Goal: Transaction & Acquisition: Purchase product/service

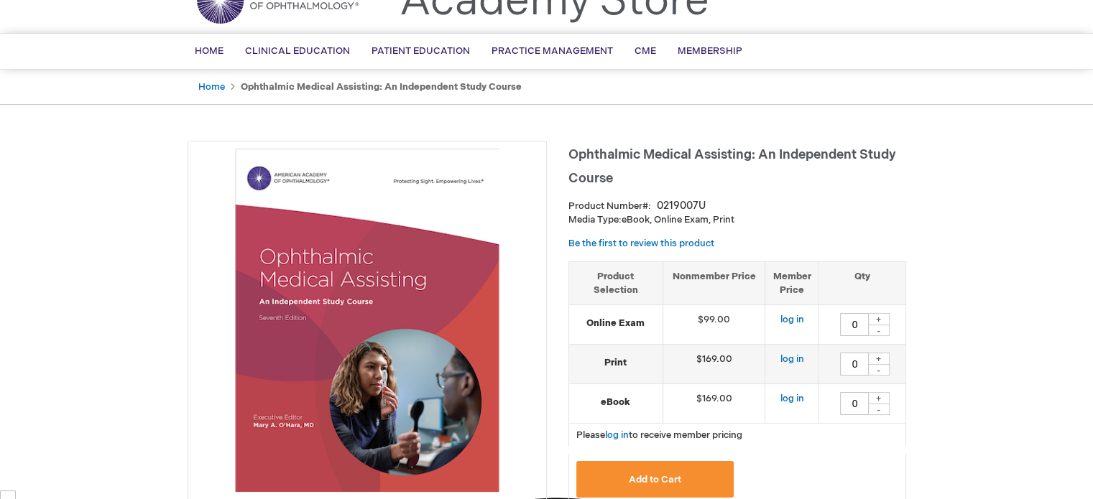
scroll to position [144, 0]
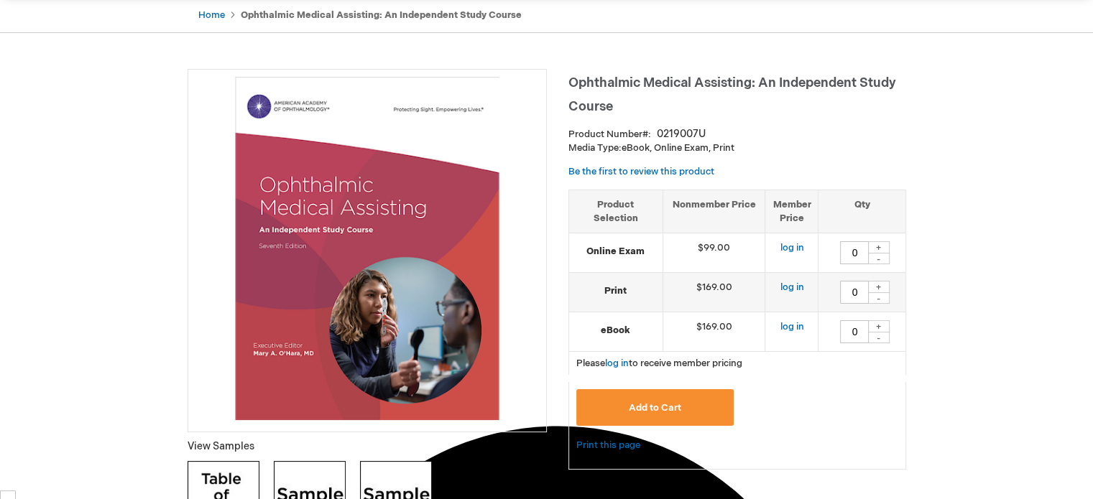
click at [878, 327] on div "+" at bounding box center [879, 326] width 22 height 12
type input "1"
click at [879, 245] on div "+" at bounding box center [879, 247] width 22 height 12
type input "1"
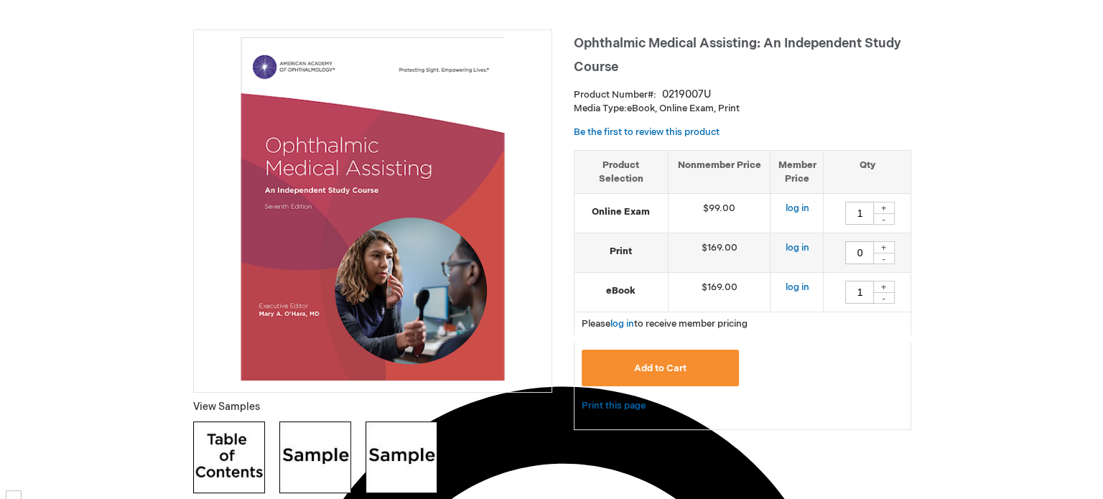
scroll to position [216, 0]
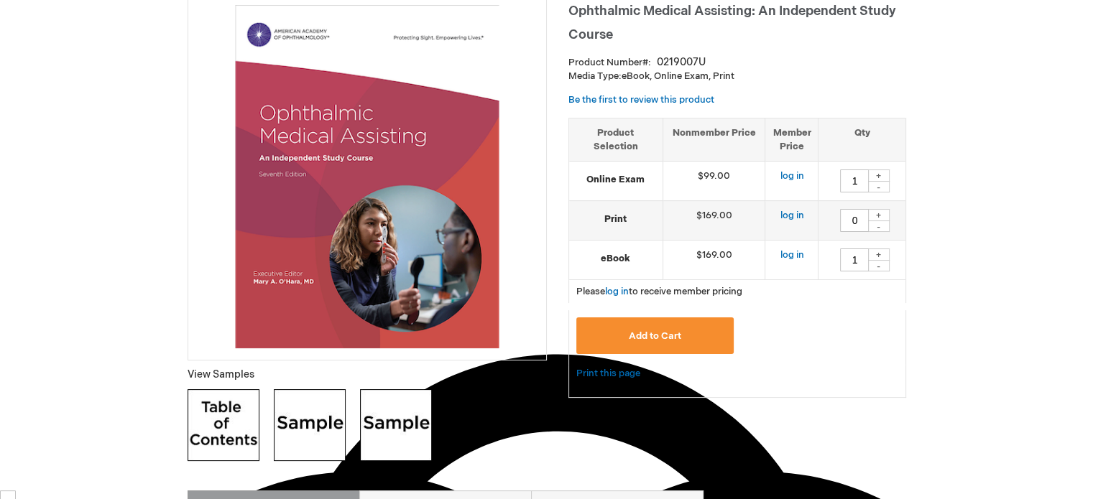
click at [684, 333] on button "Add to Cart" at bounding box center [655, 336] width 158 height 37
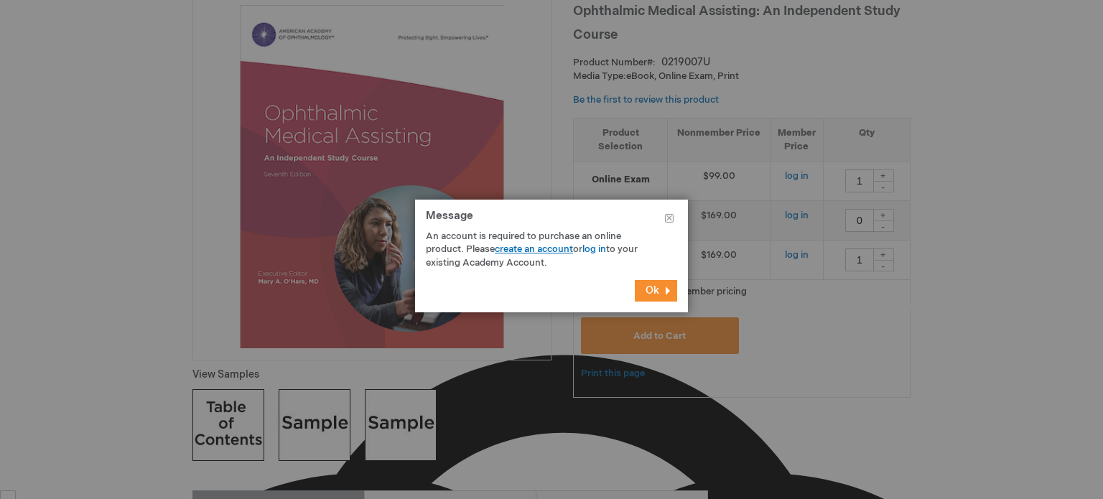
click at [545, 251] on link "create an account" at bounding box center [534, 249] width 78 height 11
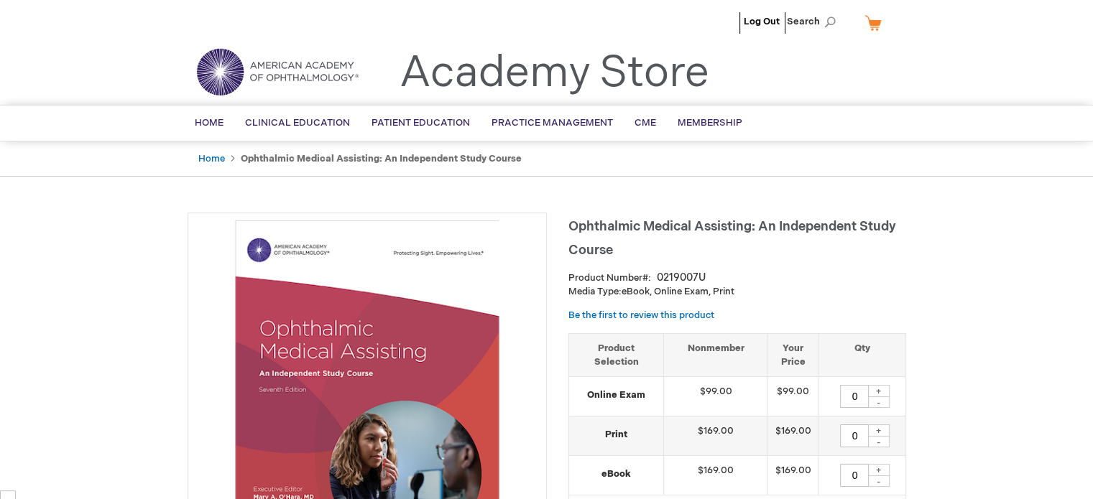
type input "0"
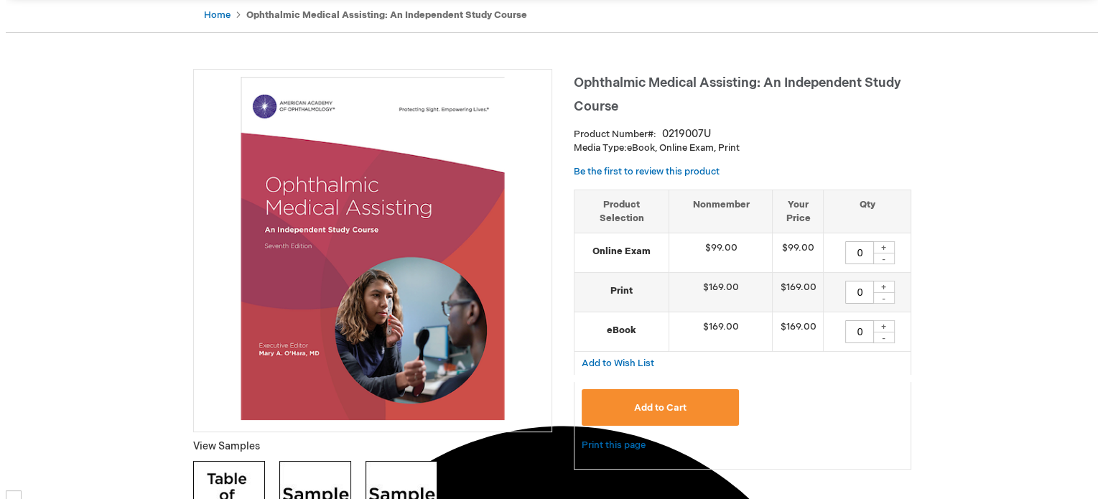
scroll to position [216, 0]
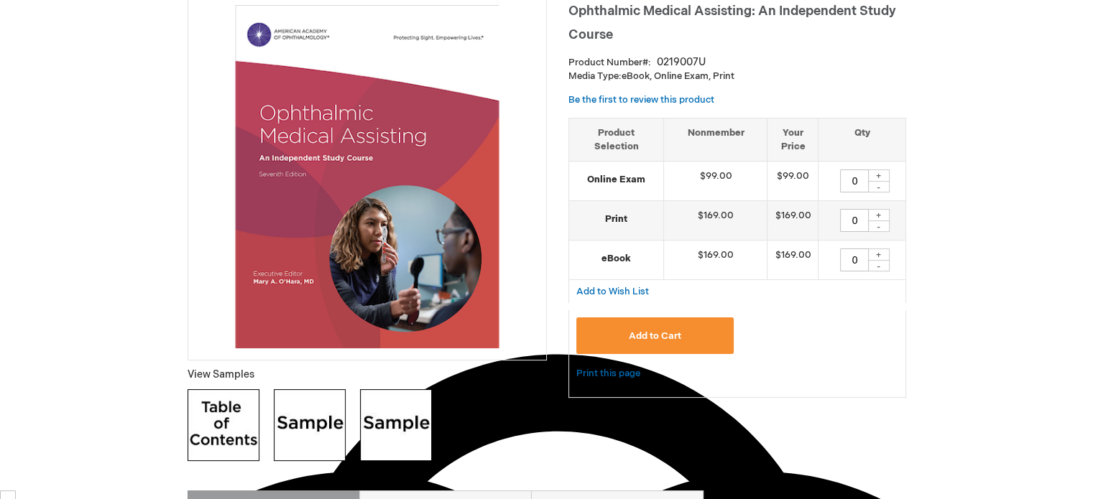
click at [879, 255] on div "+" at bounding box center [879, 255] width 22 height 12
type input "1"
click at [877, 177] on div "+" at bounding box center [879, 176] width 22 height 12
type input "1"
click at [694, 337] on button "Add to Cart" at bounding box center [655, 336] width 158 height 37
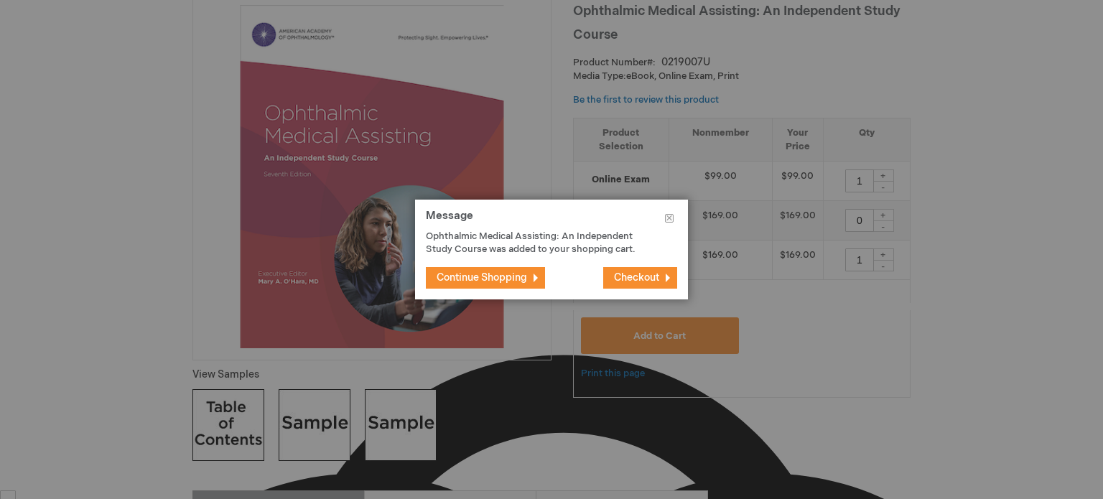
click at [644, 274] on span "Checkout" at bounding box center [636, 278] width 45 height 12
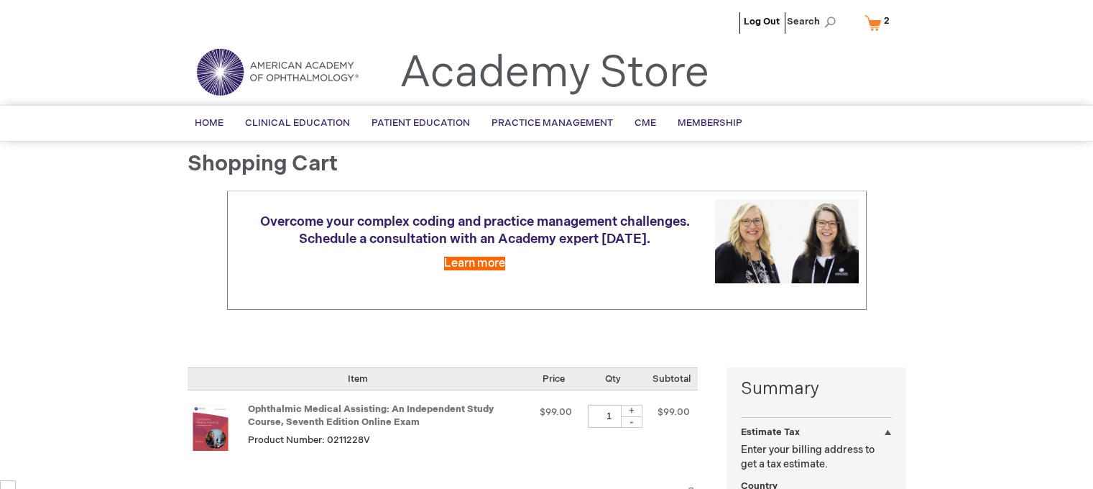
select select "CA"
select select "74"
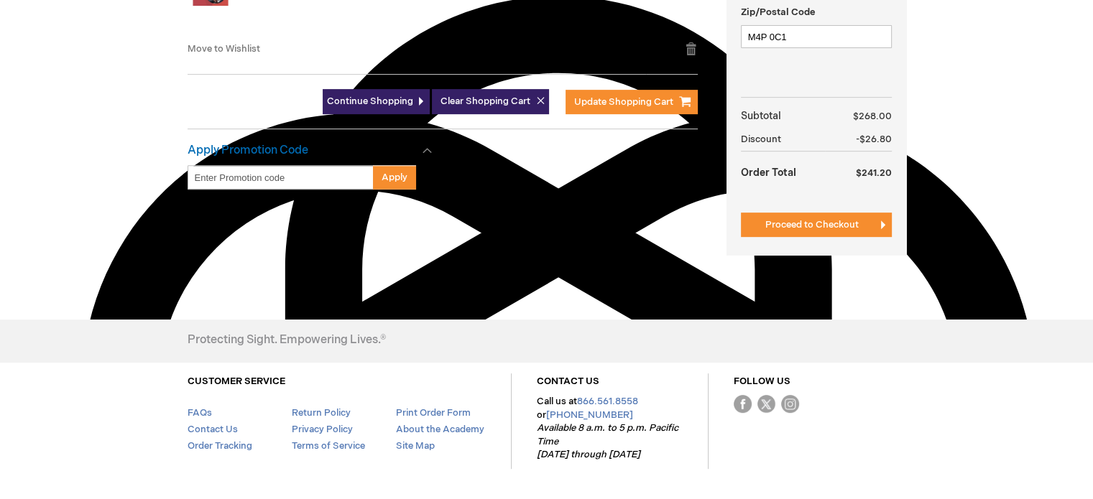
scroll to position [575, 0]
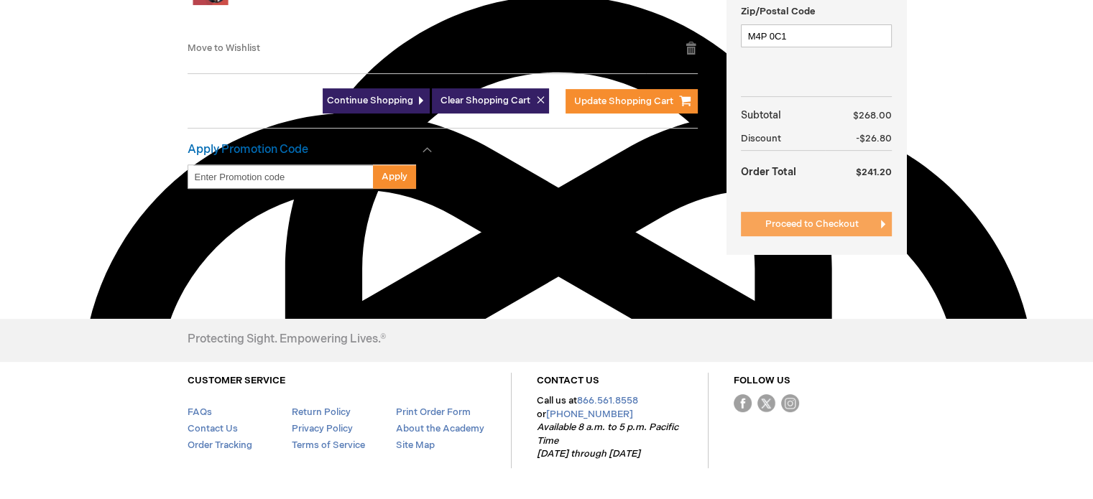
click at [833, 223] on span "Proceed to Checkout" at bounding box center [811, 223] width 93 height 11
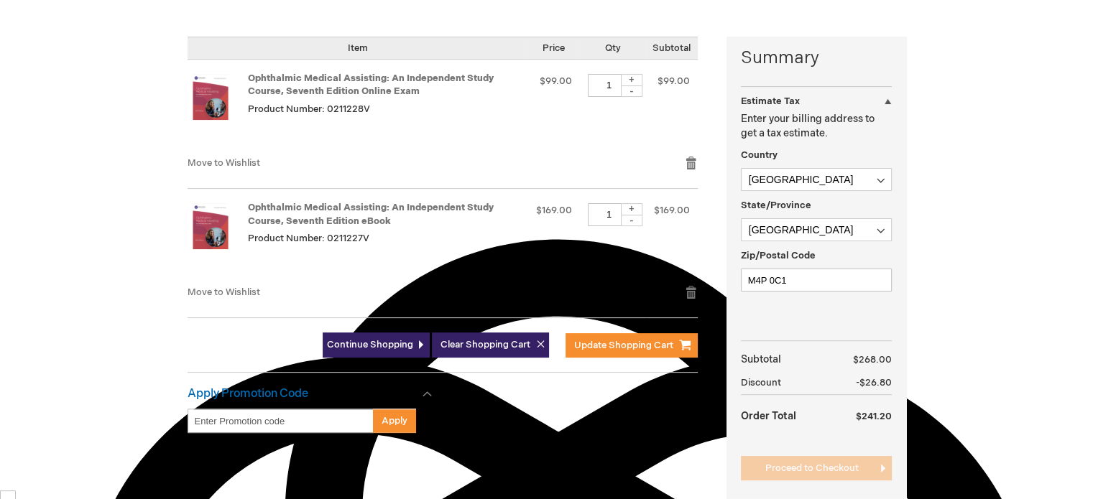
scroll to position [287, 0]
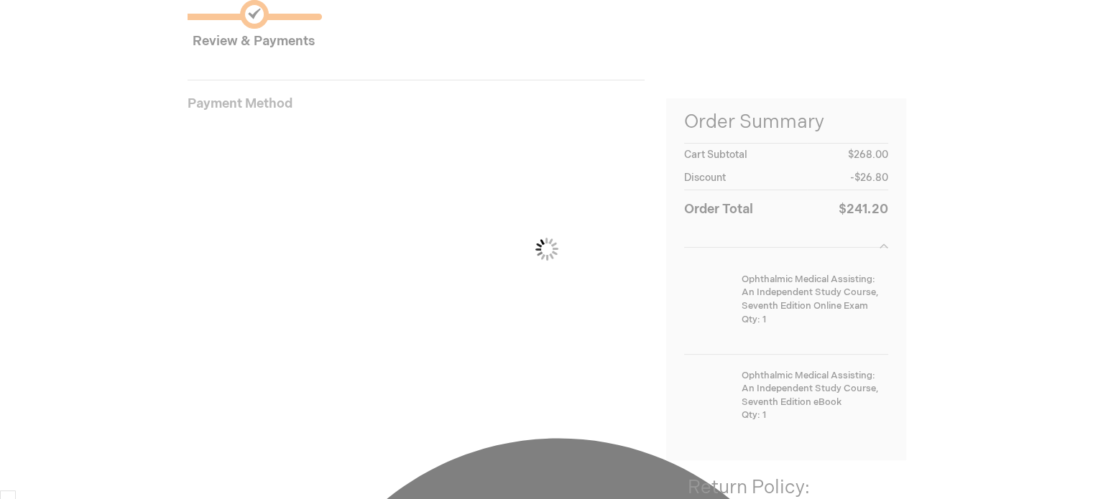
scroll to position [196, 0]
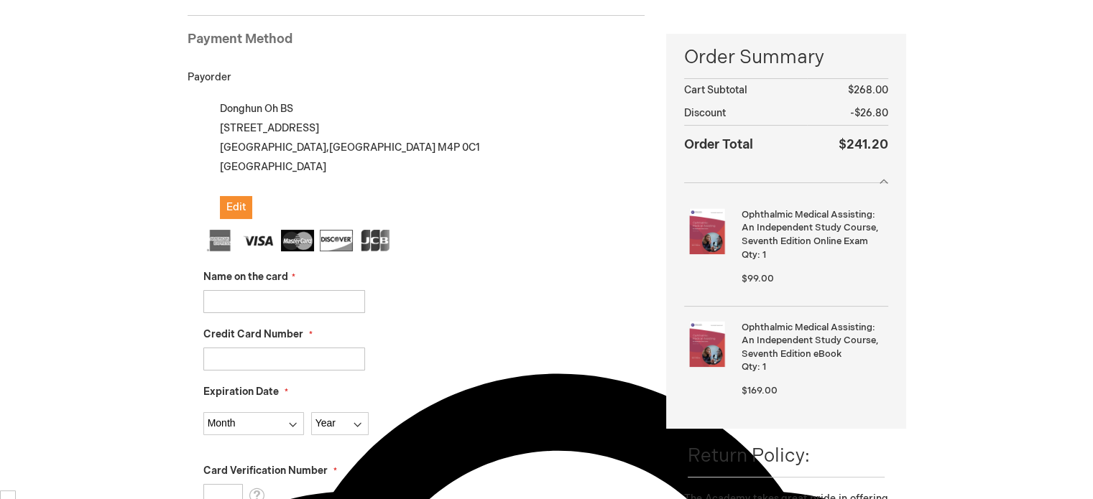
click at [293, 310] on input "Name on the card" at bounding box center [284, 301] width 162 height 23
type input "[CREDIT_CARD_NUMBER]"
drag, startPoint x: 326, startPoint y: 301, endPoint x: 172, endPoint y: 300, distance: 153.7
click at [236, 353] on input "Credit Card Number" at bounding box center [284, 359] width 162 height 23
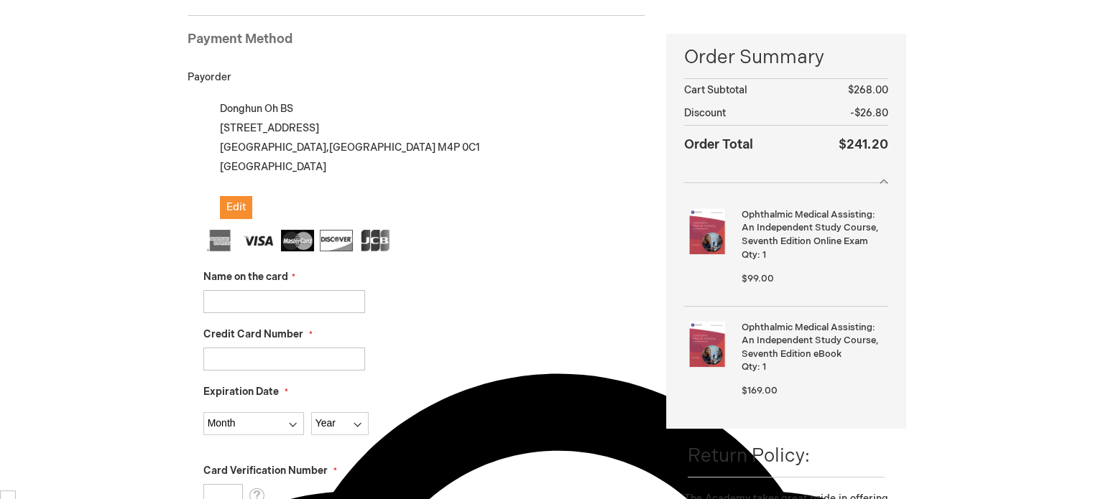
paste input "4520340078431551"
type input "4520340078431551"
click at [242, 298] on input "Name on the card" at bounding box center [284, 301] width 162 height 23
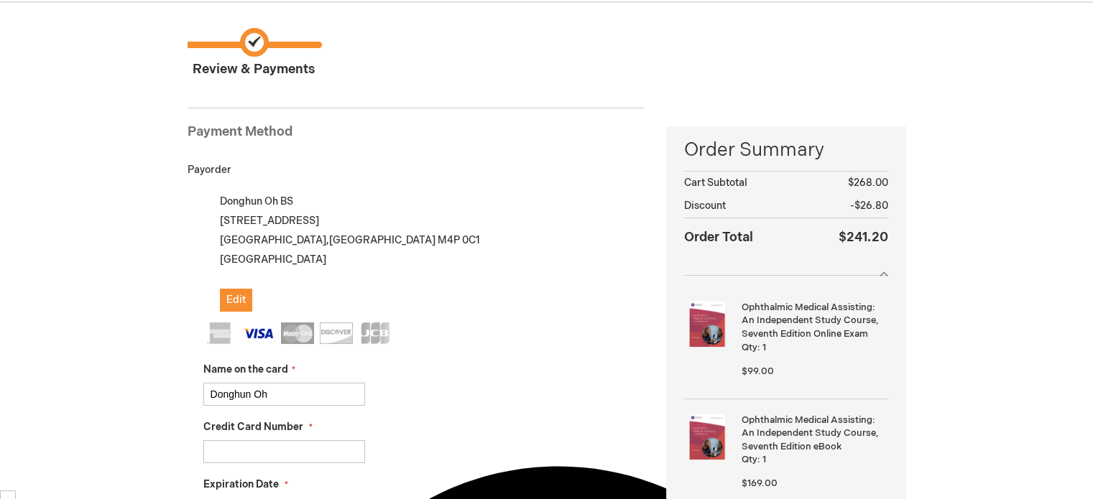
scroll to position [0, 0]
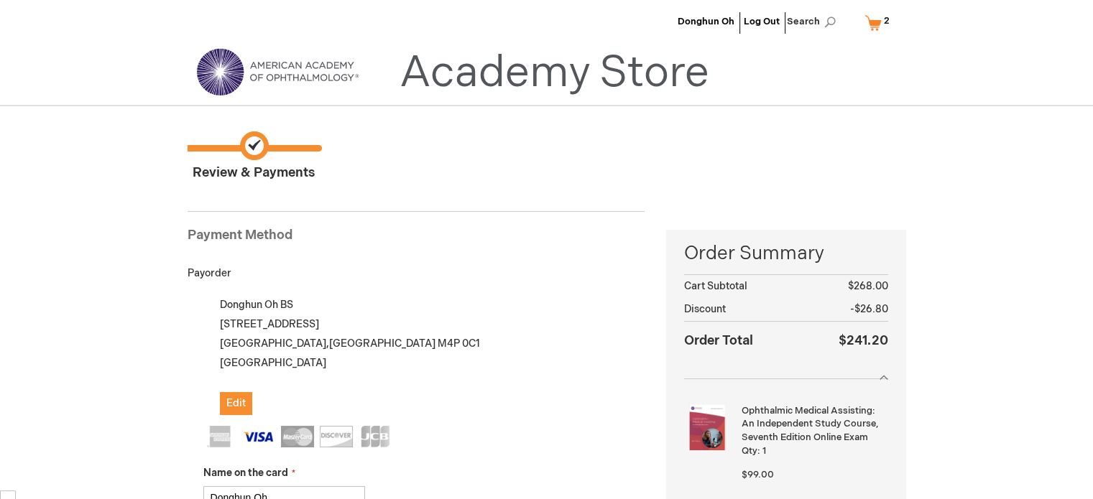
type input "Donghun Oh"
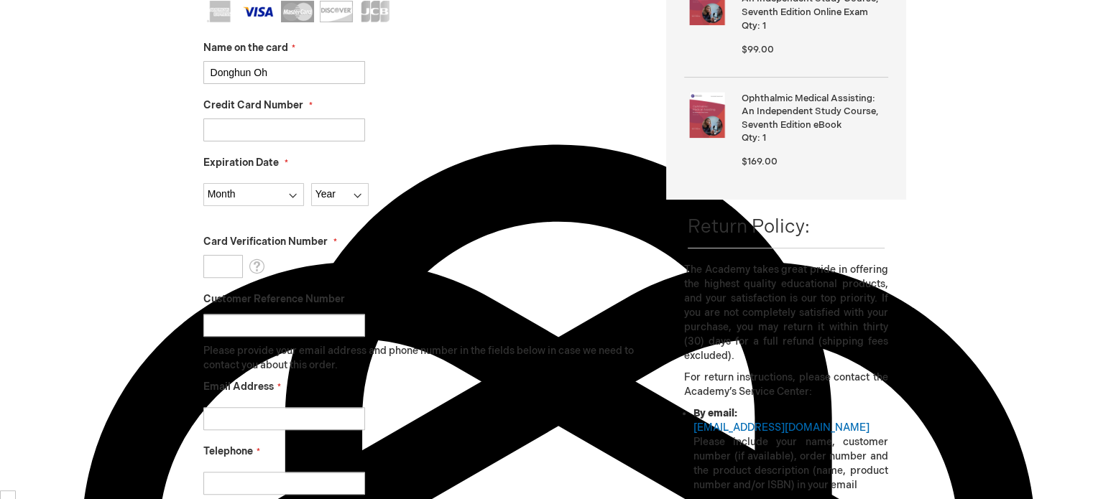
scroll to position [431, 0]
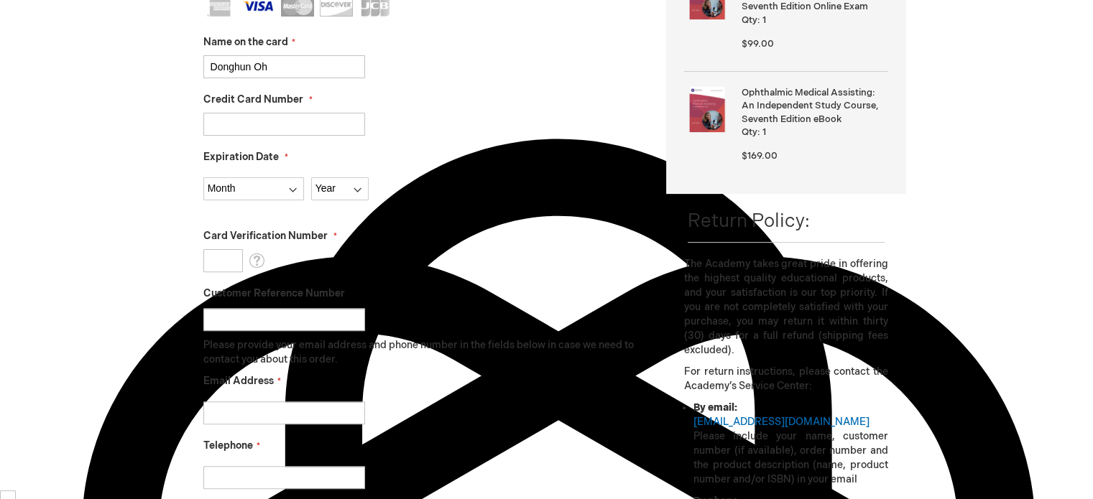
click at [224, 264] on input "Card Verification Number" at bounding box center [223, 260] width 40 height 23
type input "626"
click at [232, 328] on input "Customer Reference Number" at bounding box center [284, 319] width 162 height 23
click at [295, 404] on input "Email Address" at bounding box center [284, 413] width 162 height 23
type input "donghunoh2002@gmail.com"
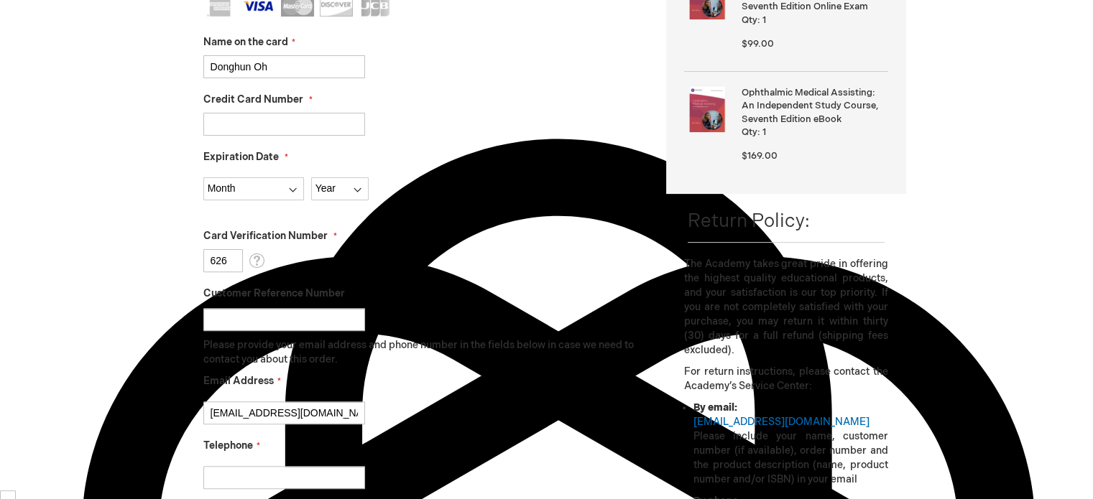
type input "6474679174"
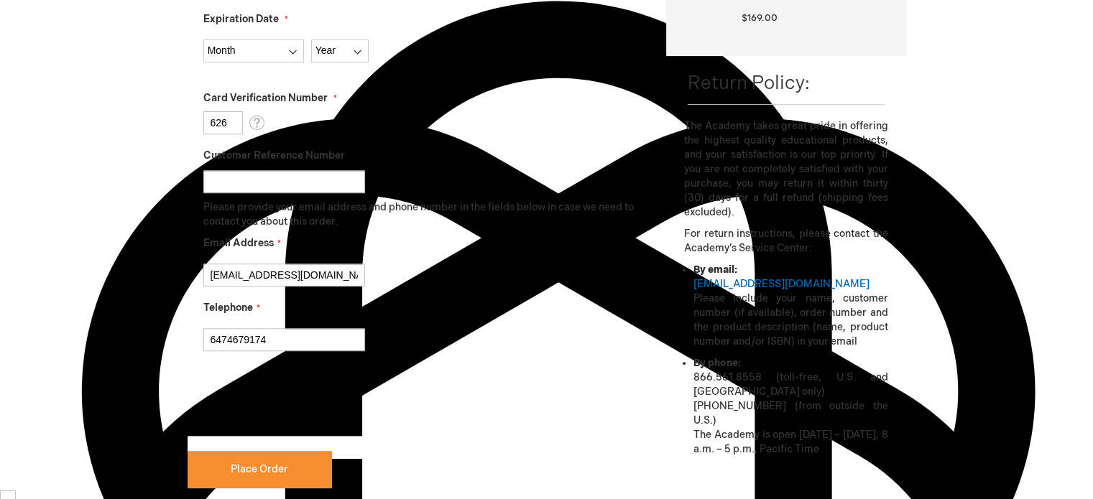
scroll to position [575, 0]
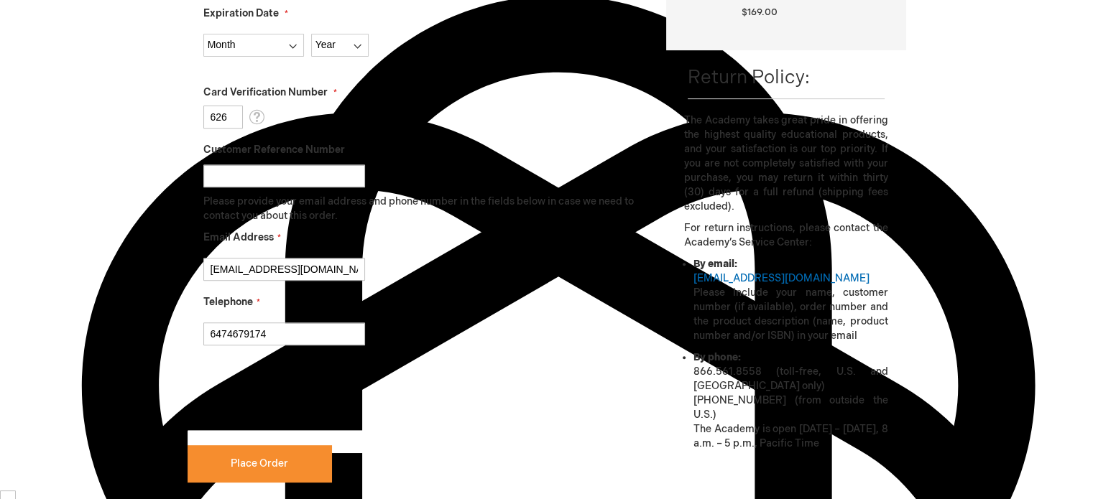
checkbox input "true"
click at [294, 450] on button "Place Order" at bounding box center [259, 463] width 144 height 37
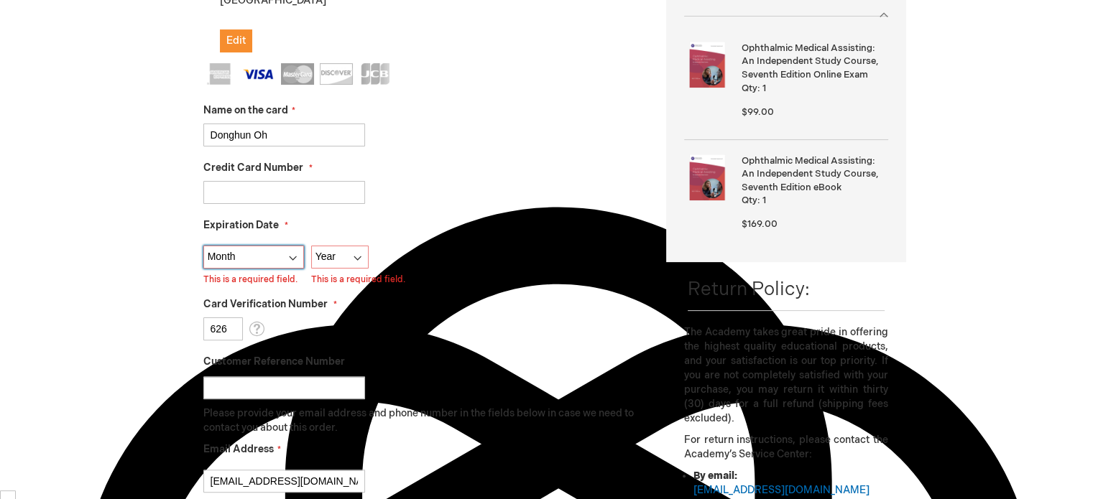
scroll to position [358, 0]
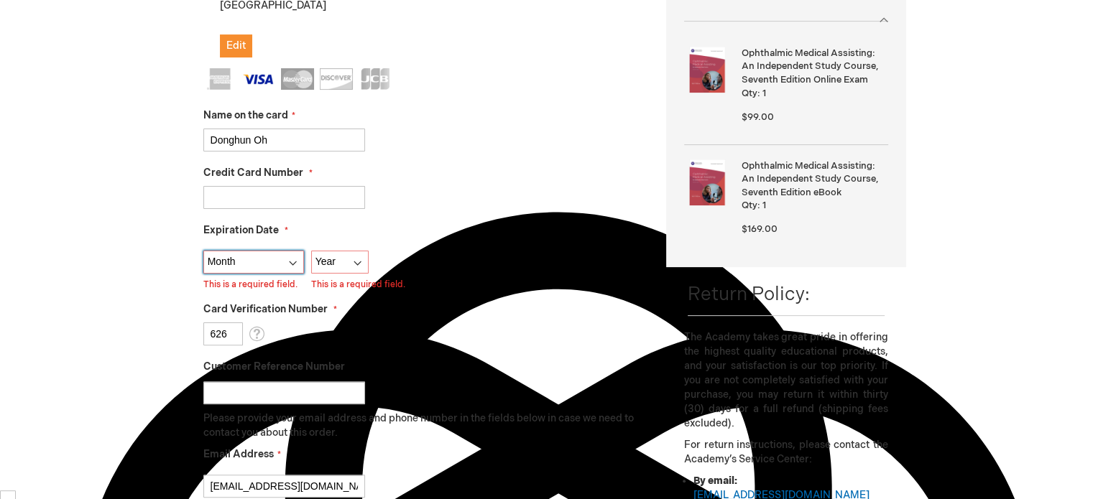
click at [284, 260] on select "Month 01 - January 02 - February 03 - March 04 - April 05 - May 06 - June 07 - …" at bounding box center [253, 262] width 101 height 23
select select "12"
click at [203, 251] on select "Month 01 - January 02 - February 03 - March 04 - April 05 - May 06 - June 07 - …" at bounding box center [253, 262] width 101 height 23
click at [330, 259] on select "Year 2025 2026 2027 2028 2029 2030 2031 2032 2033 2034 2035" at bounding box center [339, 262] width 57 height 23
select select "2028"
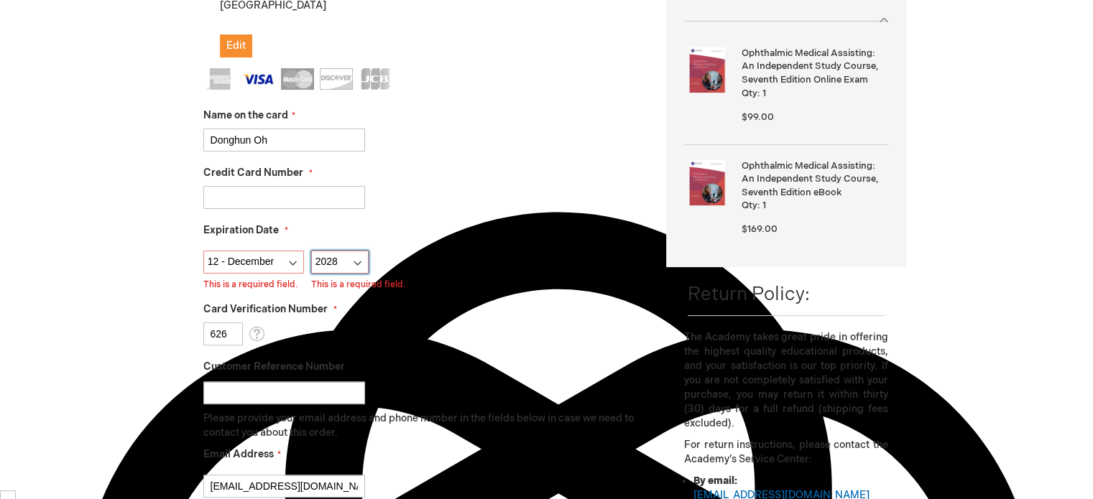
click at [311, 251] on select "Year 2025 2026 2027 2028 2029 2030 2031 2032 2033 2034 2035" at bounding box center [339, 262] width 57 height 23
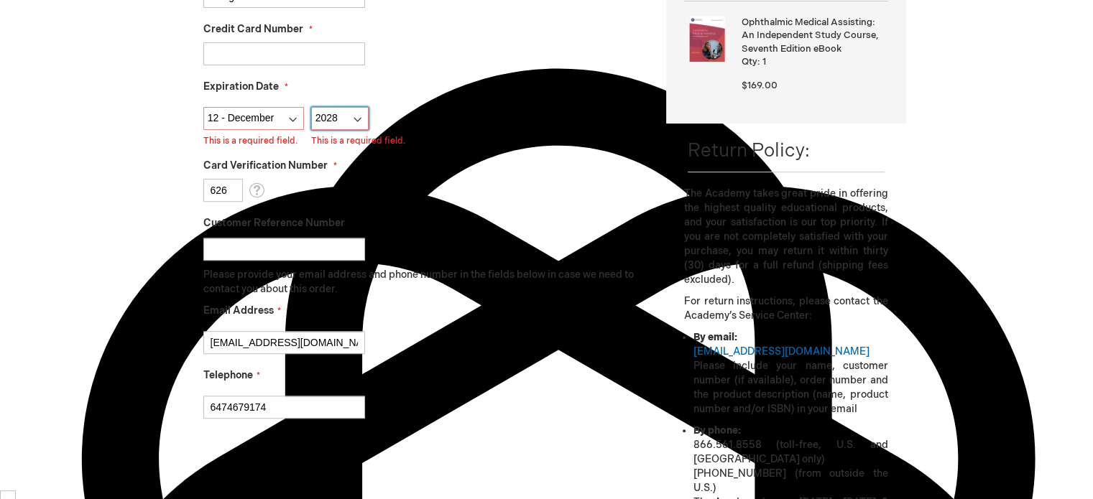
scroll to position [717, 0]
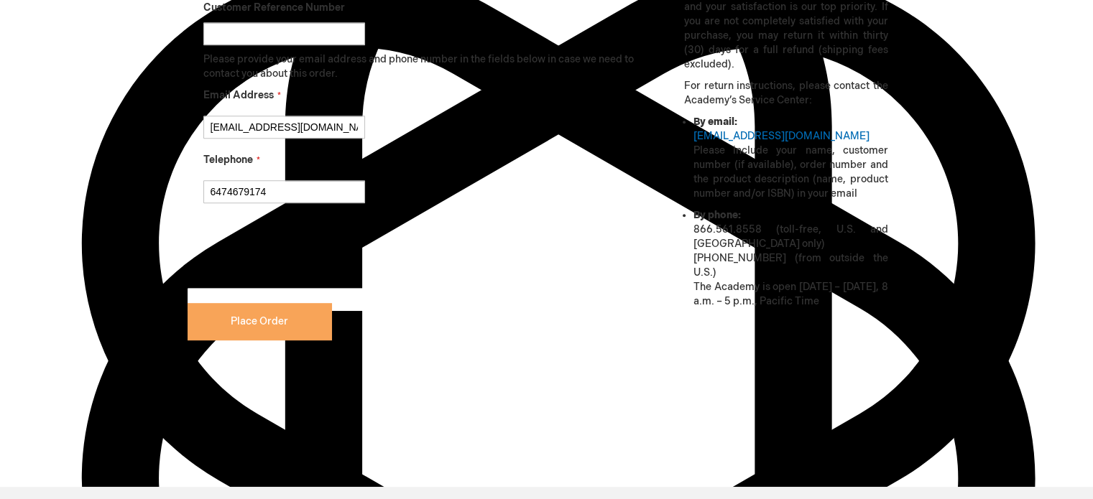
click at [305, 323] on button "Place Order" at bounding box center [259, 321] width 144 height 37
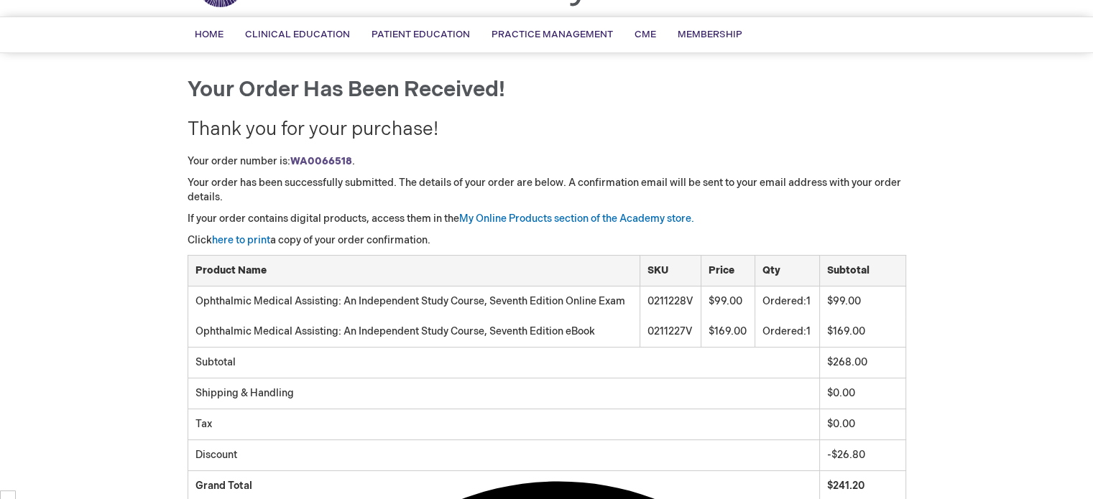
scroll to position [72, 0]
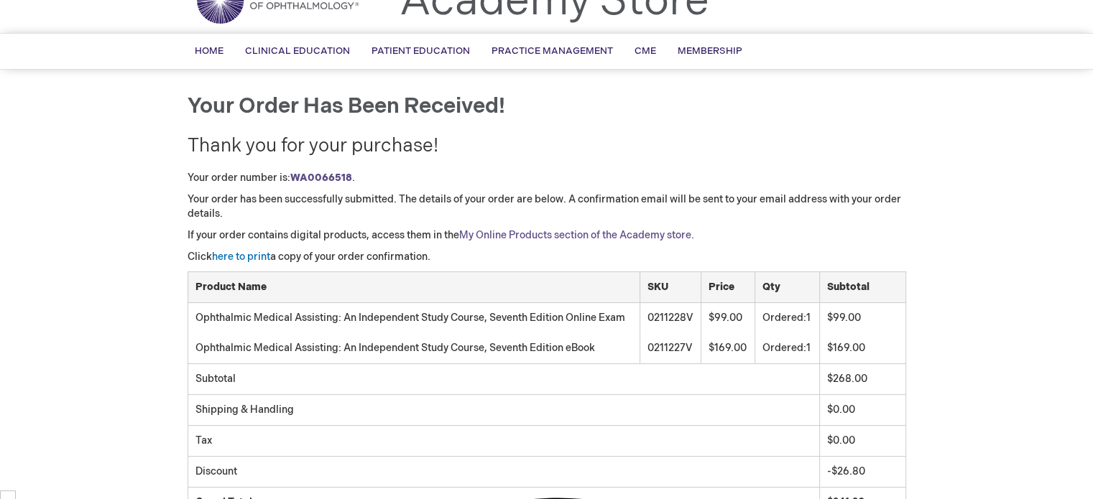
click at [536, 236] on link "My Online Products section of the Academy store." at bounding box center [576, 235] width 235 height 12
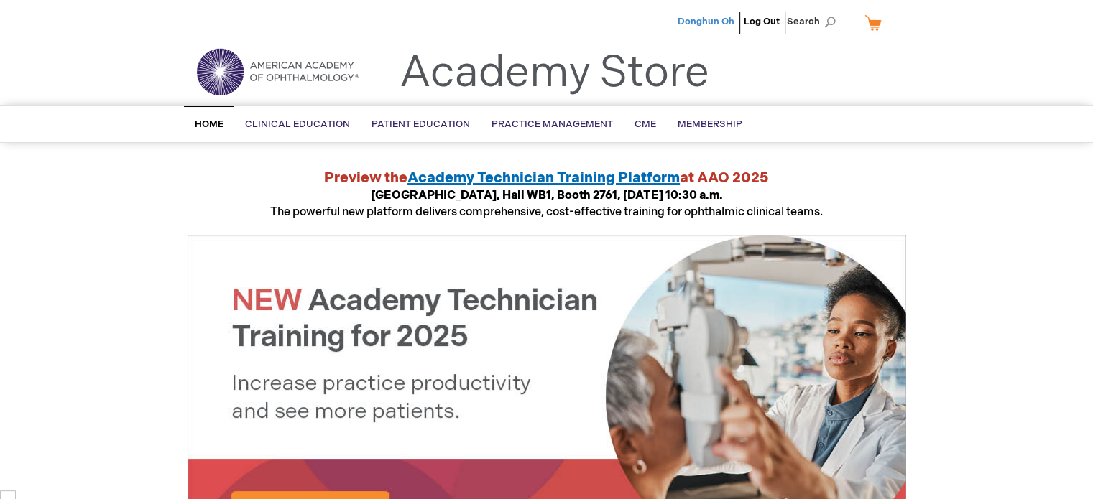
click at [718, 24] on span "Donghun Oh" at bounding box center [705, 21] width 57 height 11
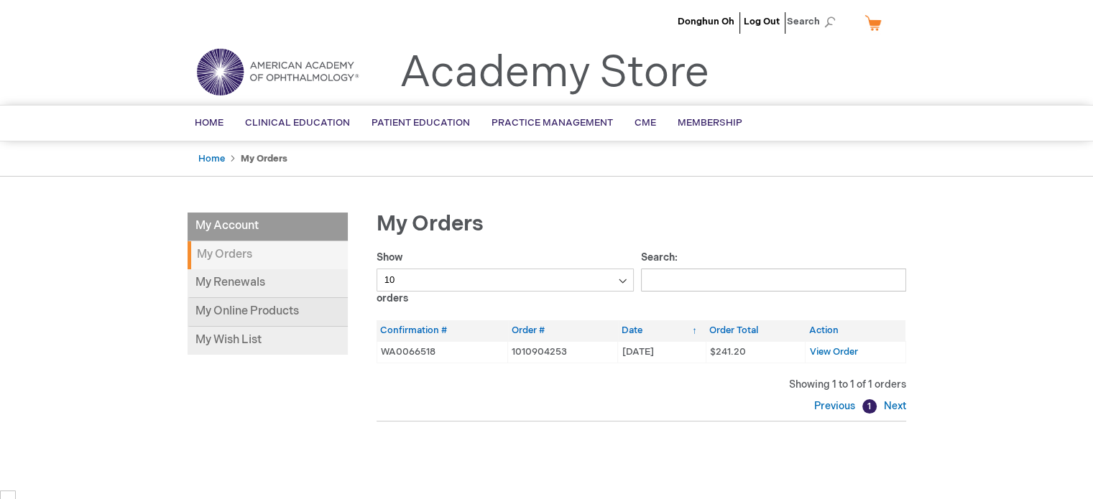
click at [269, 304] on link "My Online Products" at bounding box center [267, 312] width 160 height 29
click at [848, 351] on span "View Order" at bounding box center [833, 351] width 48 height 11
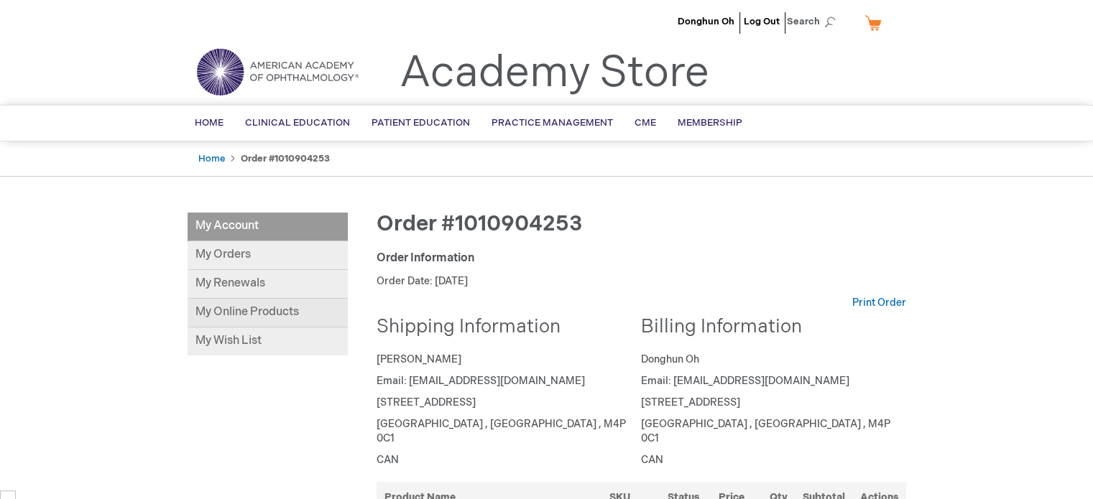
click at [233, 315] on link "My Online Products" at bounding box center [267, 313] width 160 height 29
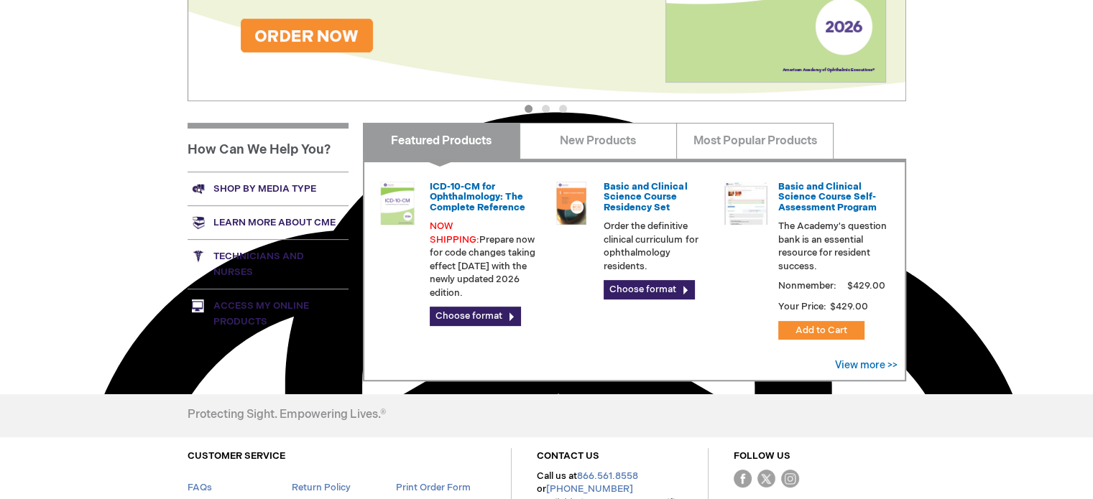
scroll to position [579, 0]
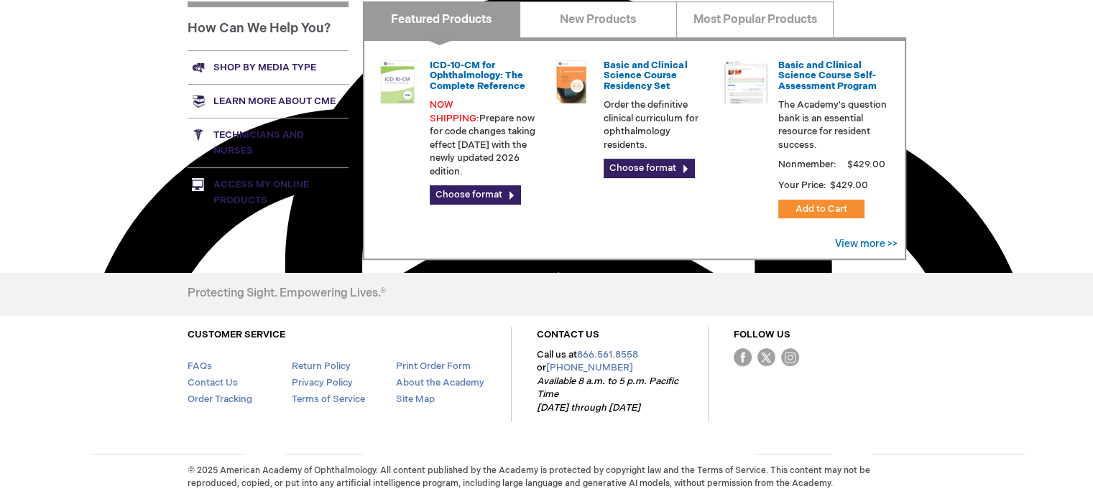
click at [278, 187] on link "Access My Online Products" at bounding box center [267, 192] width 161 height 50
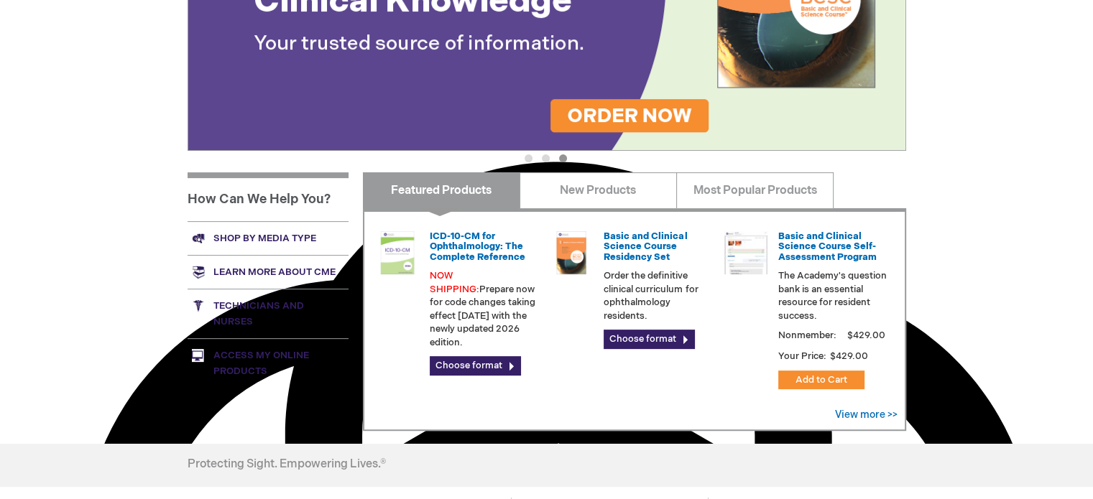
scroll to position [287, 0]
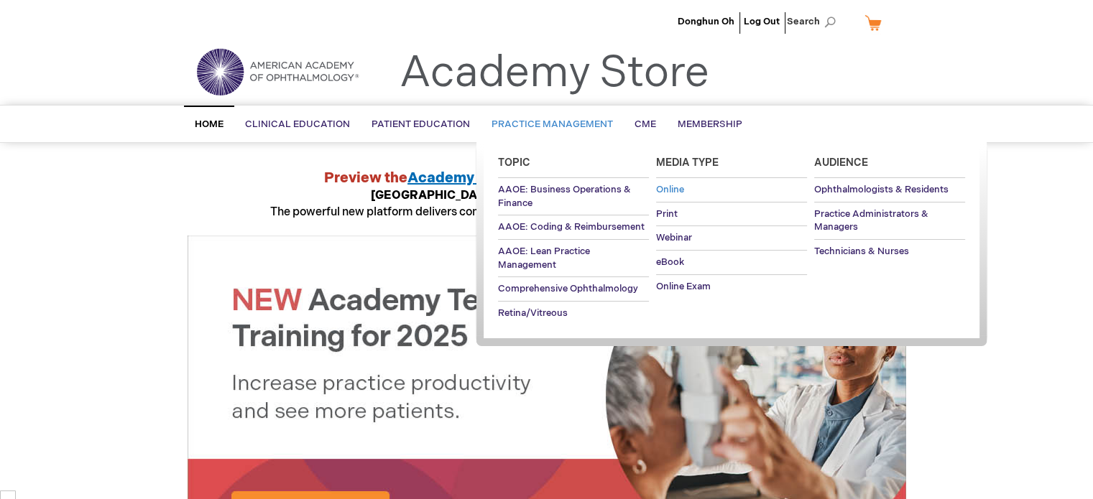
click at [680, 188] on span "Online" at bounding box center [670, 189] width 28 height 11
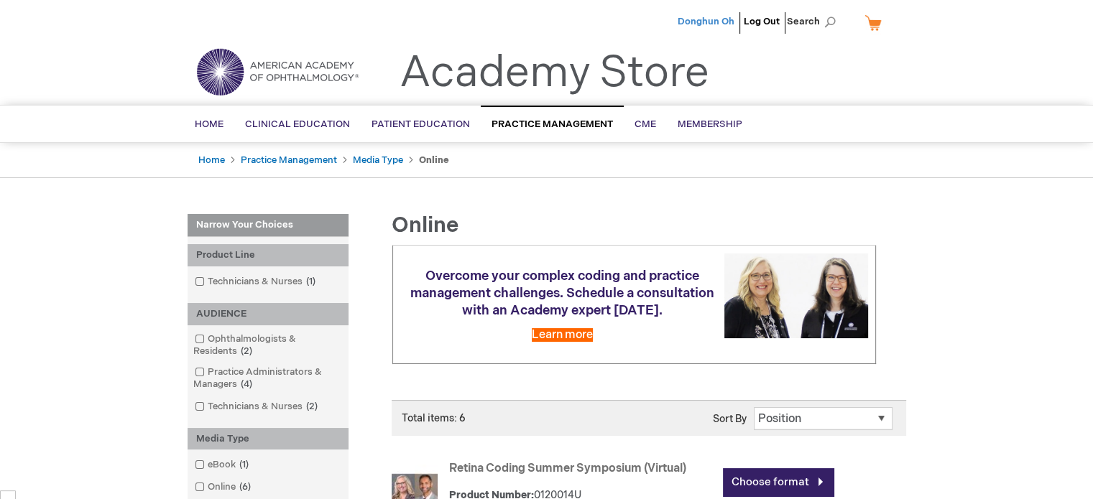
click at [704, 24] on span "Donghun Oh" at bounding box center [705, 21] width 57 height 11
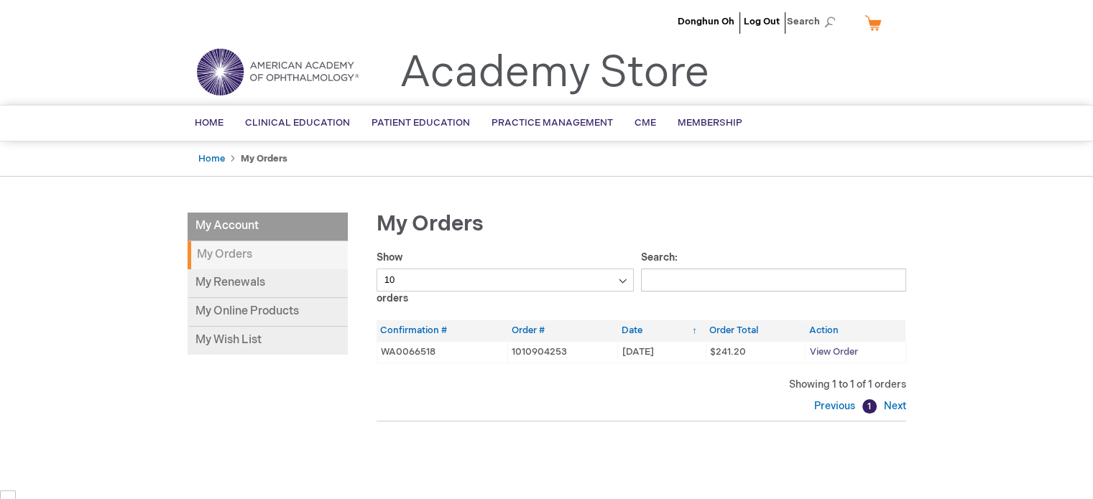
click at [845, 353] on span "View Order" at bounding box center [833, 351] width 48 height 11
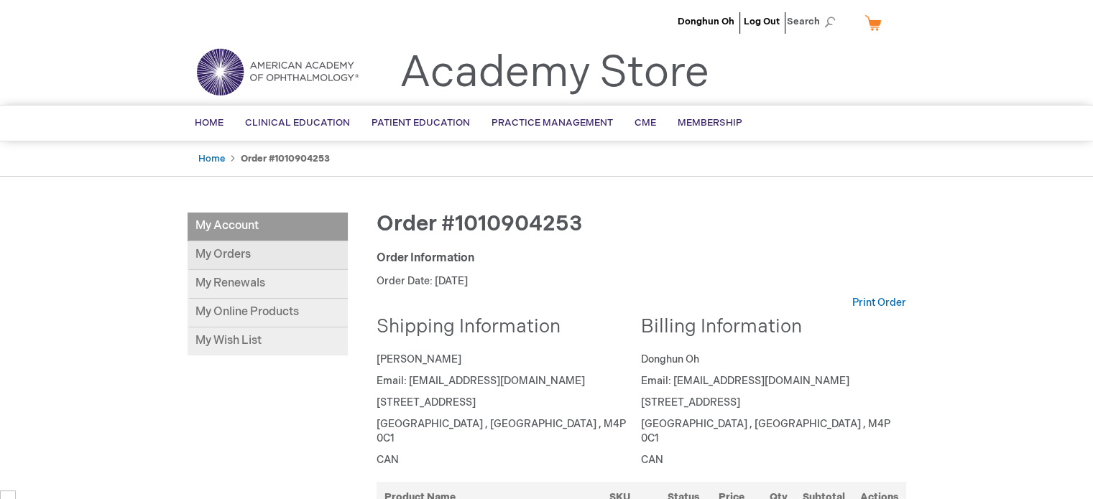
click at [233, 249] on link "My Orders" at bounding box center [267, 255] width 160 height 29
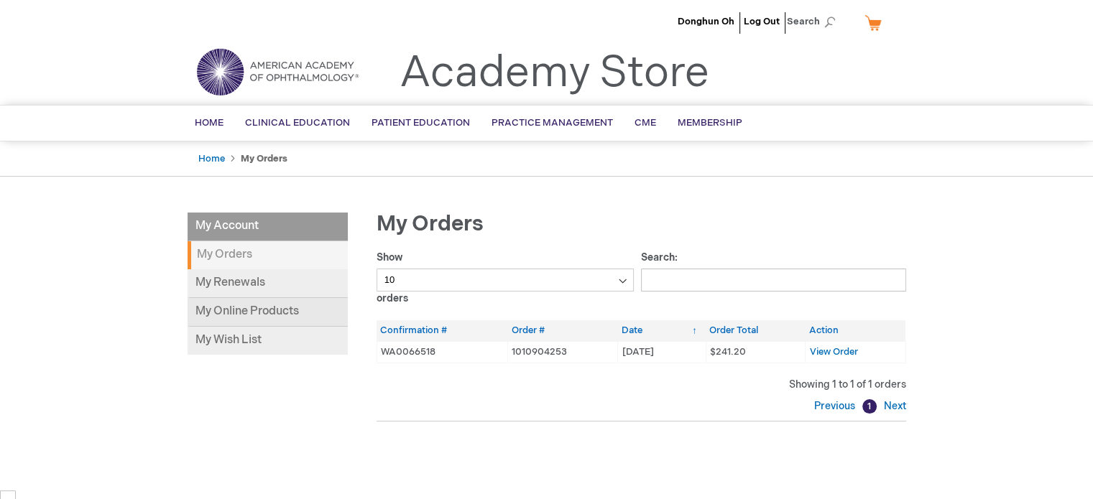
click at [253, 305] on link "My Online Products" at bounding box center [267, 312] width 160 height 29
